Goal: Transaction & Acquisition: Download file/media

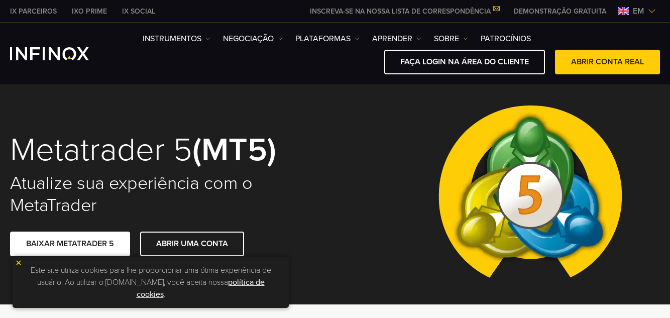
click at [402, 115] on div at bounding box center [530, 194] width 260 height 220
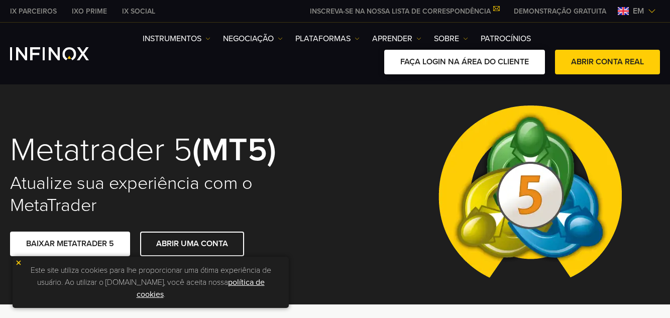
click at [482, 61] on font "FAÇA LOGIN NA ÁREA DO CLIENTE" at bounding box center [464, 62] width 129 height 10
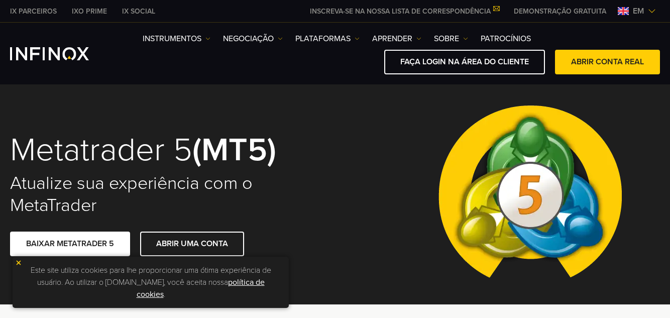
click at [408, 139] on div at bounding box center [530, 194] width 260 height 220
click at [411, 134] on div at bounding box center [530, 194] width 260 height 220
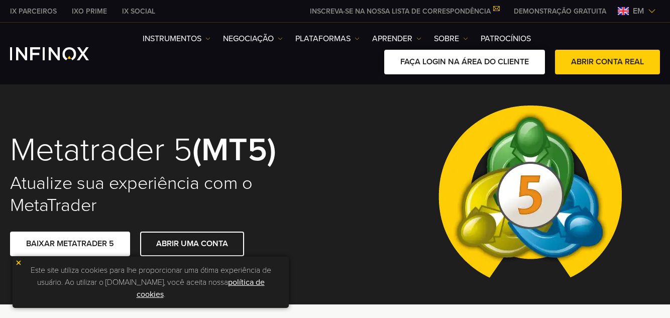
click at [391, 67] on link "FAÇA LOGIN NA ÁREA DO CLIENTE" at bounding box center [464, 62] width 161 height 25
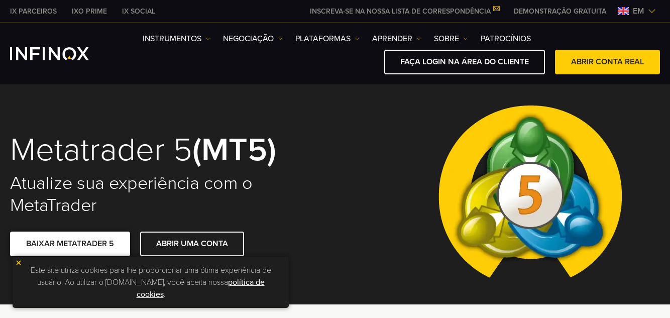
click at [92, 242] on font "BAIXAR METATRADER 5" at bounding box center [70, 244] width 88 height 10
click at [427, 104] on div at bounding box center [530, 194] width 260 height 220
click at [99, 242] on font "BAIXAR METATRADER 5" at bounding box center [70, 244] width 88 height 10
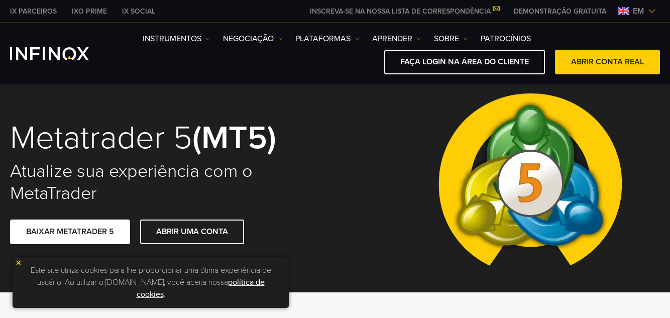
click at [383, 150] on div "Metatrader 5 (MT5) Atualize sua experiência com o MetaTrader BAIXAR METATRADER …" at bounding box center [335, 182] width 670 height 220
click at [19, 262] on img at bounding box center [18, 262] width 7 height 7
